Goal: Information Seeking & Learning: Find specific page/section

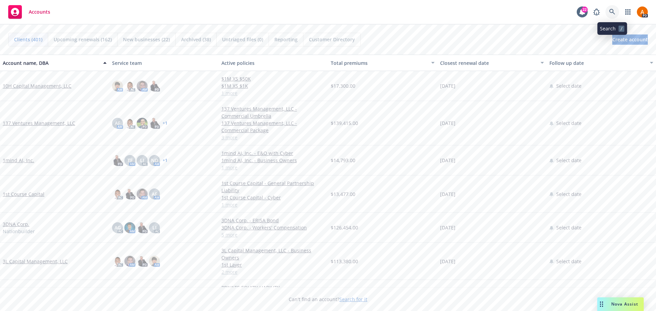
click at [611, 11] on icon at bounding box center [612, 12] width 6 height 6
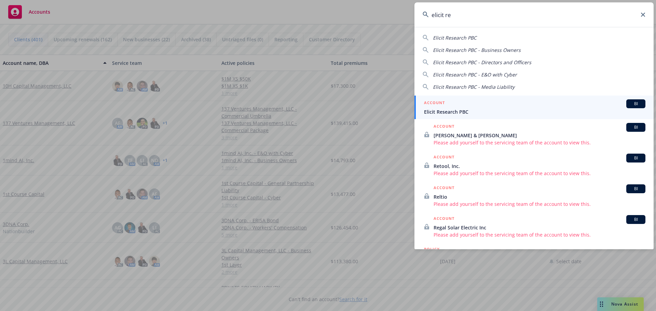
type input "elicit re"
click at [460, 113] on span "Elicit Research PBC" at bounding box center [534, 111] width 221 height 7
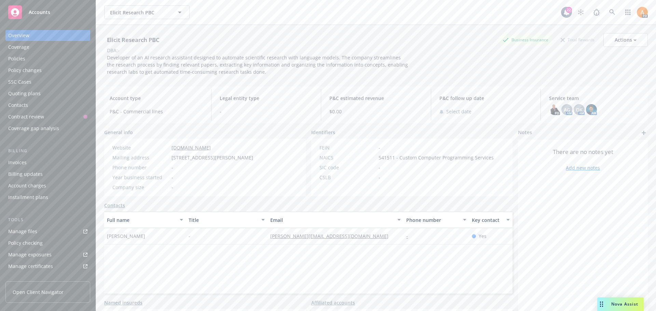
click at [28, 61] on div "Policies" at bounding box center [47, 58] width 79 height 11
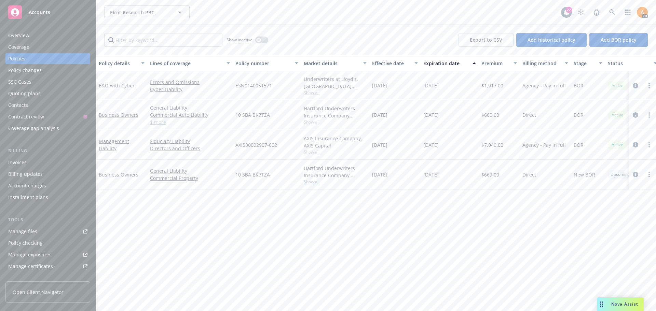
click at [42, 234] on link "Manage files" at bounding box center [47, 231] width 85 height 11
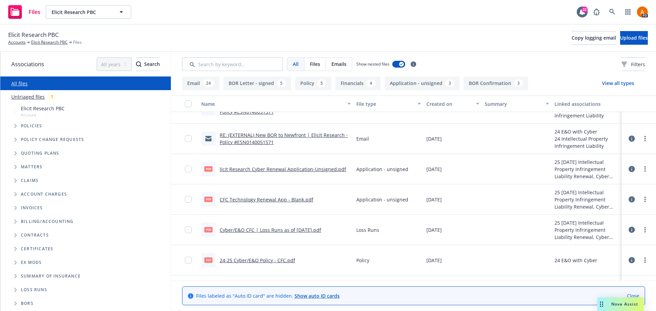
scroll to position [1196, 0]
